Goal: Communication & Community: Share content

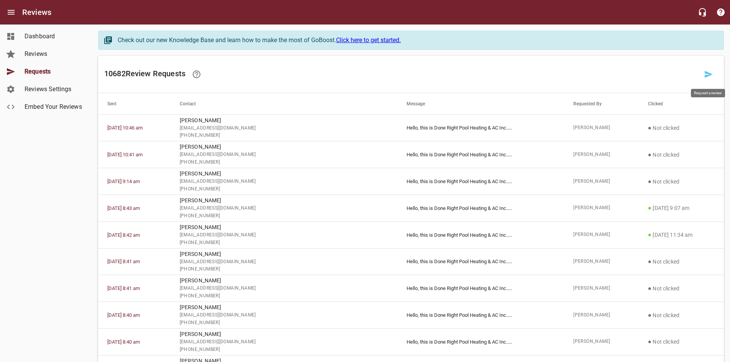
click at [713, 77] on icon at bounding box center [708, 74] width 9 height 9
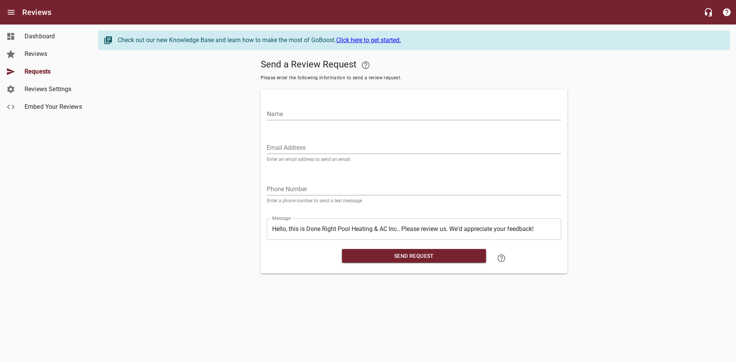
click at [329, 149] on input "Email Address" at bounding box center [414, 148] width 294 height 12
paste input "[EMAIL_ADDRESS][DOMAIN_NAME]"
type input "[EMAIL_ADDRESS][DOMAIN_NAME]"
click at [313, 115] on input "Name" at bounding box center [414, 114] width 294 height 12
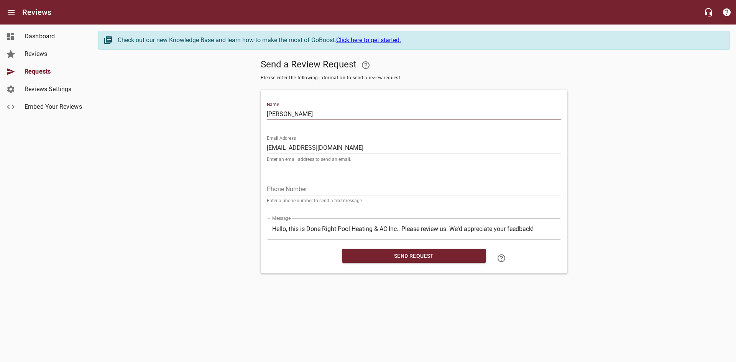
type input "[PERSON_NAME]"
click at [272, 186] on input "tel" at bounding box center [414, 189] width 294 height 12
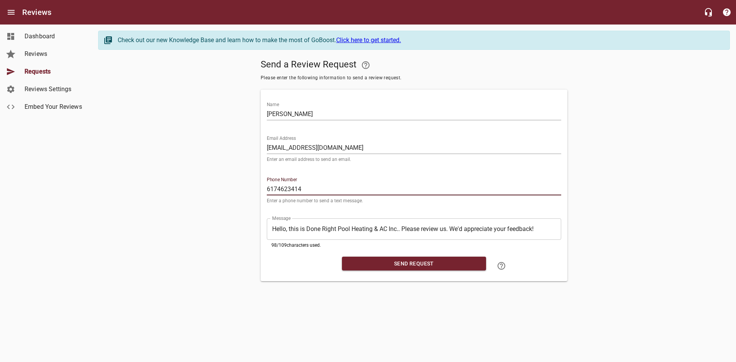
type input "6174623414"
click at [434, 266] on span "Send Request" at bounding box center [414, 264] width 132 height 10
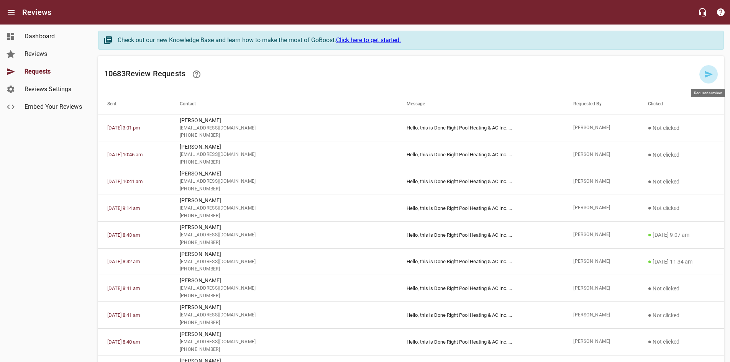
click at [708, 75] on icon at bounding box center [709, 74] width 8 height 7
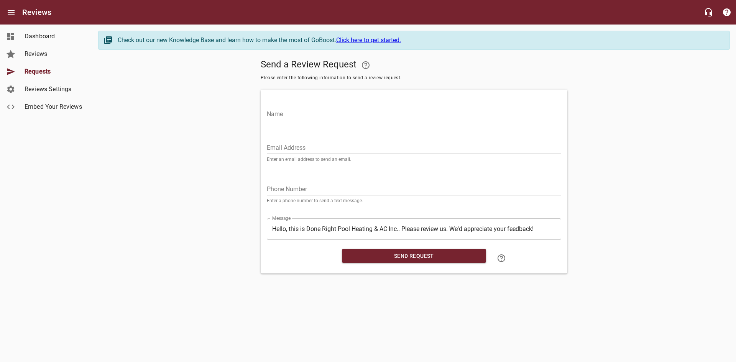
click at [324, 149] on input "Email Address" at bounding box center [414, 148] width 294 height 12
paste input "[EMAIL_ADDRESS][DOMAIN_NAME]"
type input "[EMAIL_ADDRESS][DOMAIN_NAME]"
click at [319, 118] on input "Name" at bounding box center [414, 114] width 294 height 12
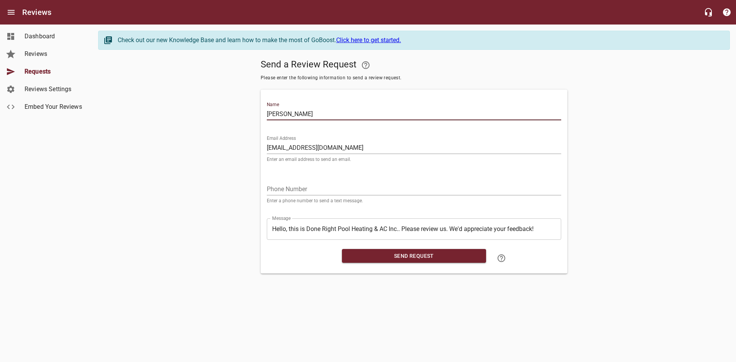
type input "[PERSON_NAME]"
click at [302, 190] on input "tel" at bounding box center [414, 189] width 294 height 12
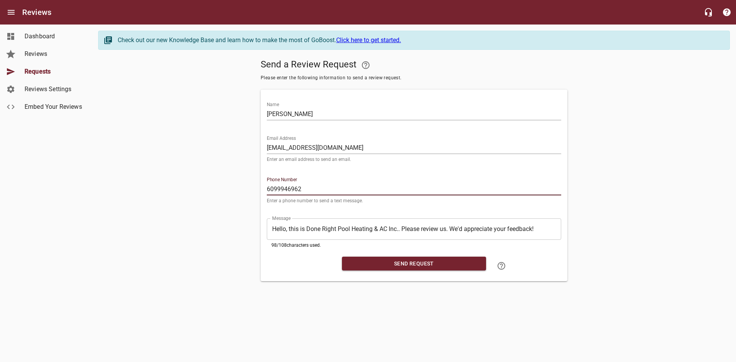
type input "6099946962"
click at [377, 262] on span "Send Request" at bounding box center [414, 264] width 132 height 10
